Goal: Task Accomplishment & Management: Use online tool/utility

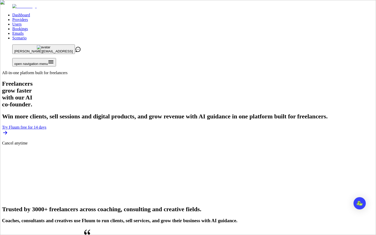
click at [21, 22] on link "Users" at bounding box center [16, 24] width 9 height 4
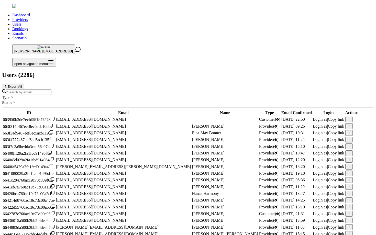
click at [51, 89] on input "Search by email" at bounding box center [28, 91] width 45 height 5
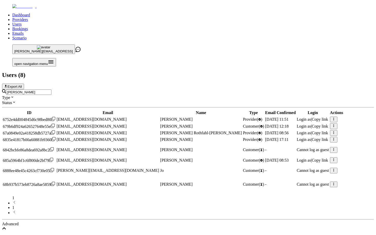
type input "[PERSON_NAME]"
click at [296, 137] on span "Login as" at bounding box center [303, 139] width 14 height 4
click at [218, 89] on div "[PERSON_NAME]" at bounding box center [187, 92] width 371 height 6
click at [51, 89] on input "[PERSON_NAME]" at bounding box center [28, 91] width 45 height 5
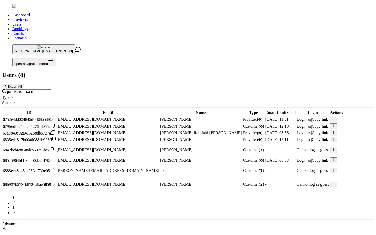
click at [51, 89] on input "[PERSON_NAME]" at bounding box center [28, 91] width 45 height 5
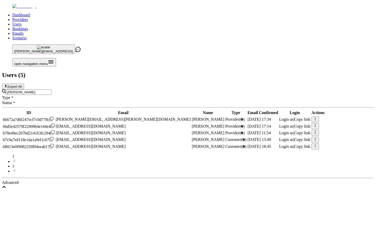
type input "[PERSON_NAME]"
click at [279, 131] on span "Login as" at bounding box center [286, 133] width 14 height 4
